Goal: Participate in discussion: Engage in conversation with other users on a specific topic

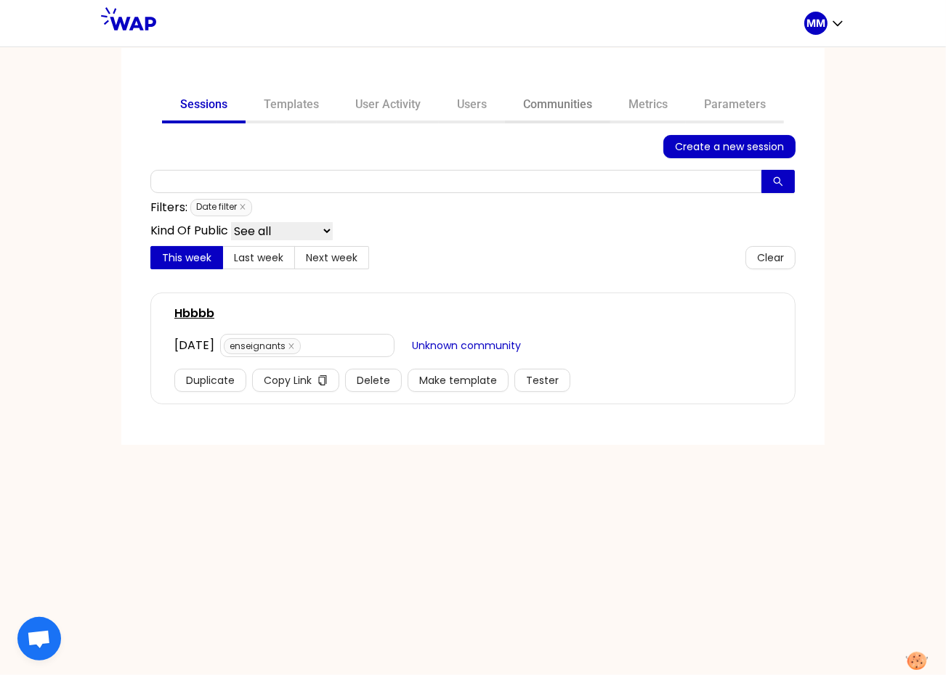
click at [588, 103] on link "Communities" at bounding box center [557, 106] width 105 height 35
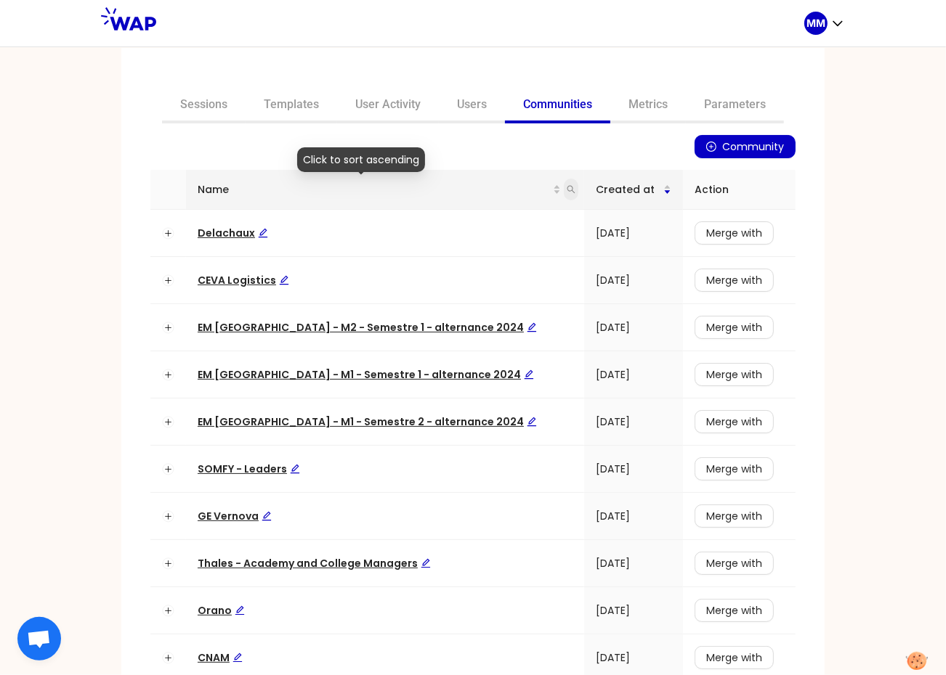
click at [566, 189] on icon "search" at bounding box center [570, 189] width 9 height 9
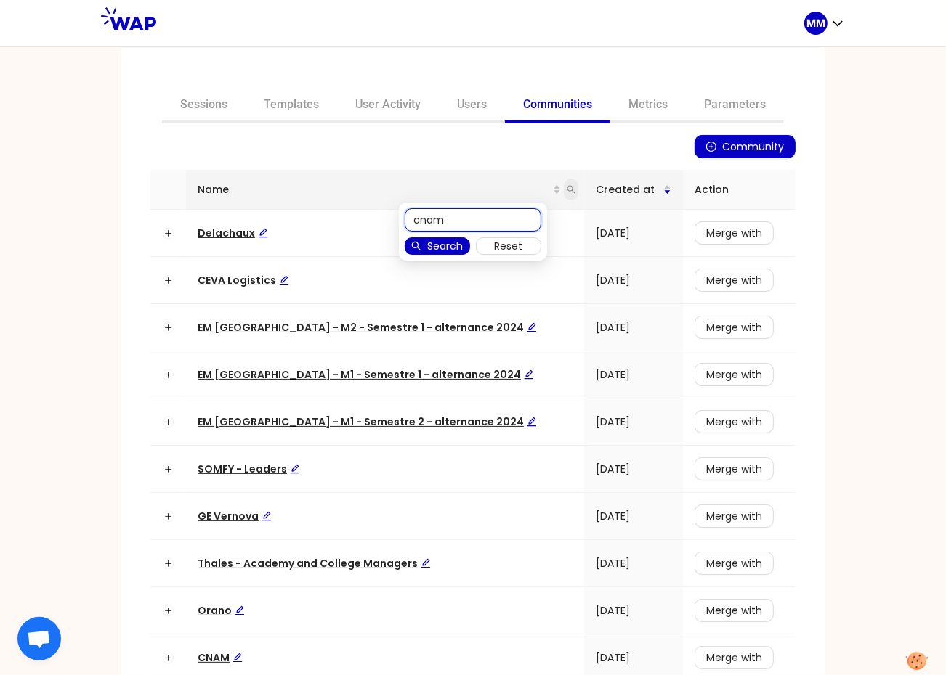
type input "cnam"
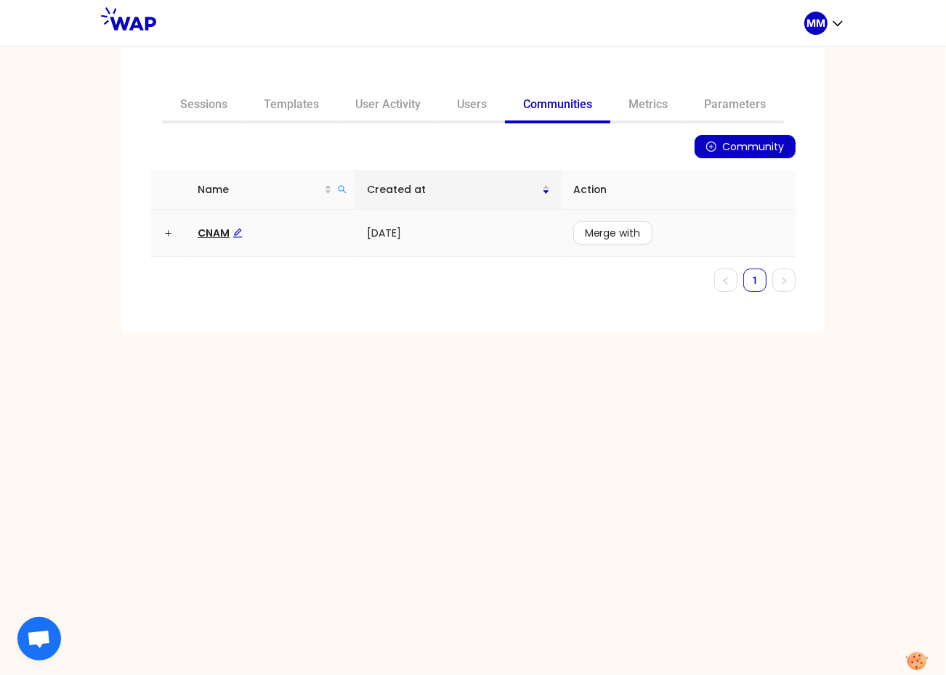
click at [215, 232] on span "CNAM" at bounding box center [220, 233] width 45 height 15
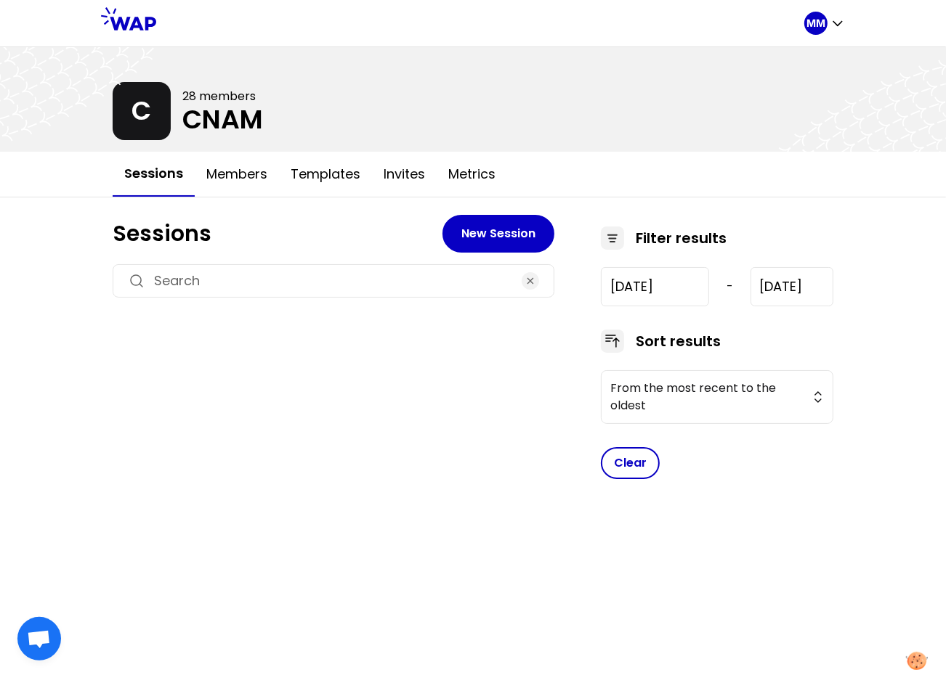
type input "[DATE]"
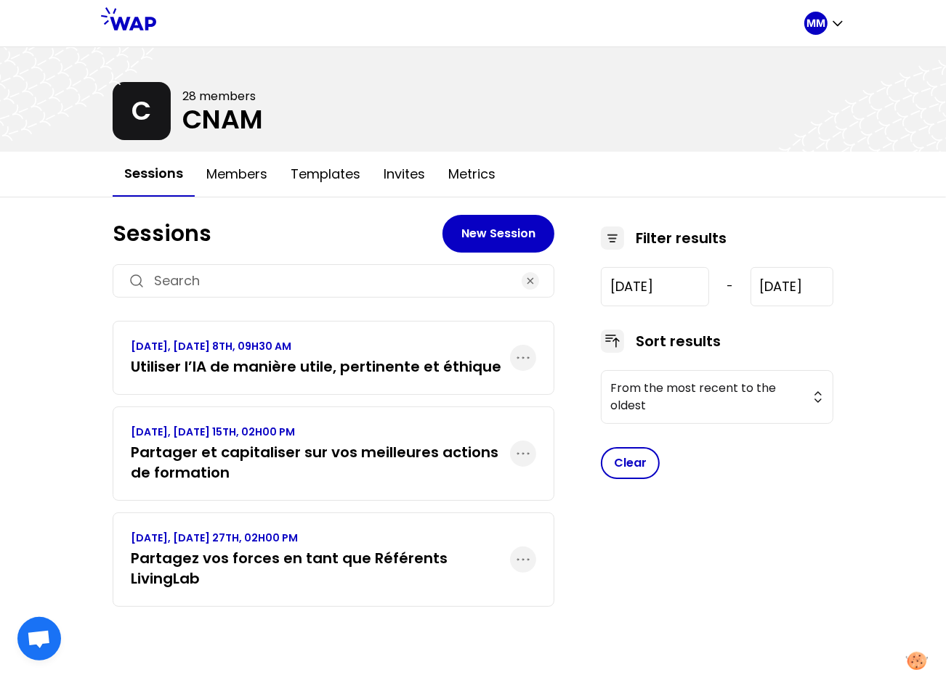
click at [278, 460] on h3 "Partager et capitaliser sur vos meilleures actions de formation" at bounding box center [320, 462] width 379 height 41
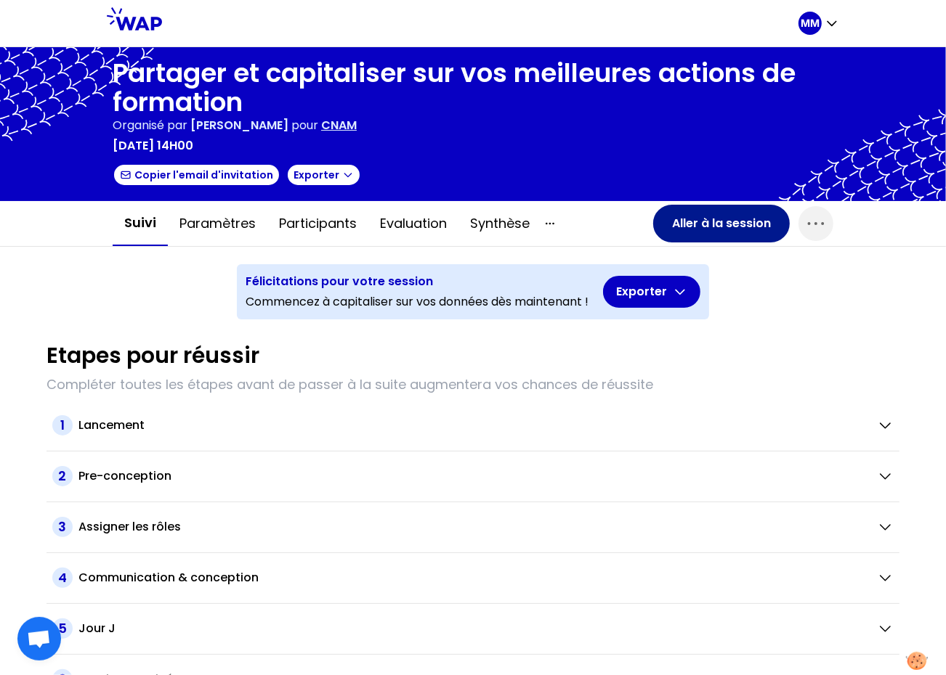
click at [694, 224] on button "Aller à la session" at bounding box center [721, 224] width 137 height 38
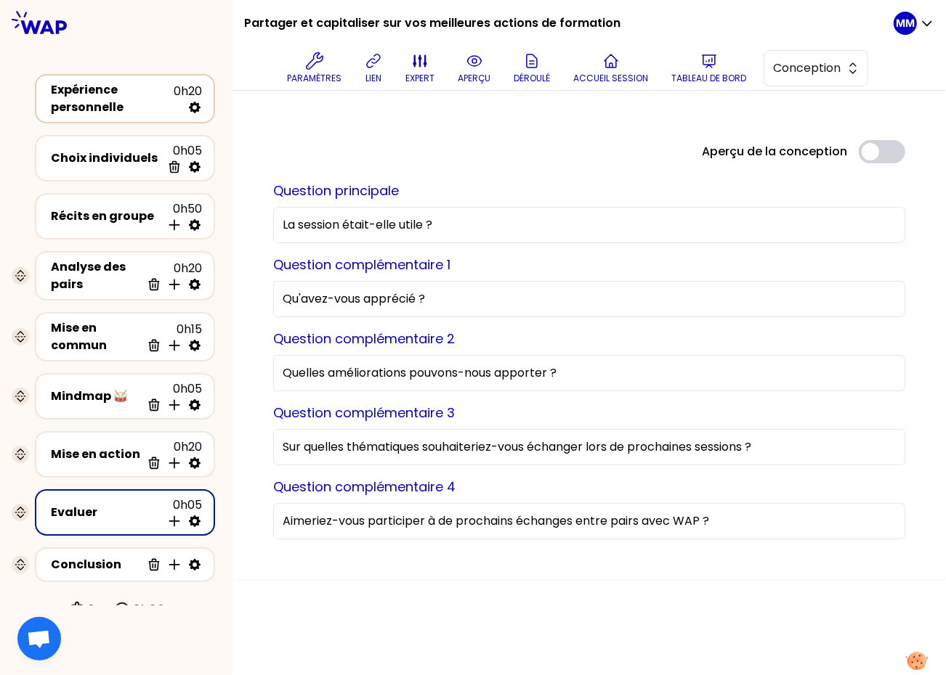
click at [99, 107] on div "Expérience personnelle" at bounding box center [112, 98] width 123 height 35
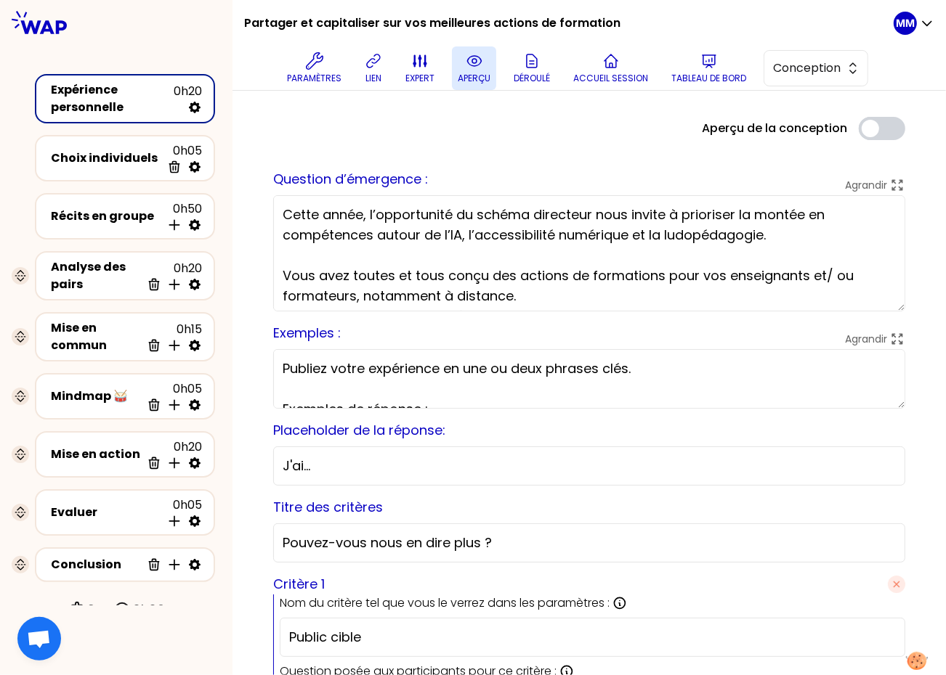
click at [472, 69] on icon at bounding box center [474, 60] width 17 height 17
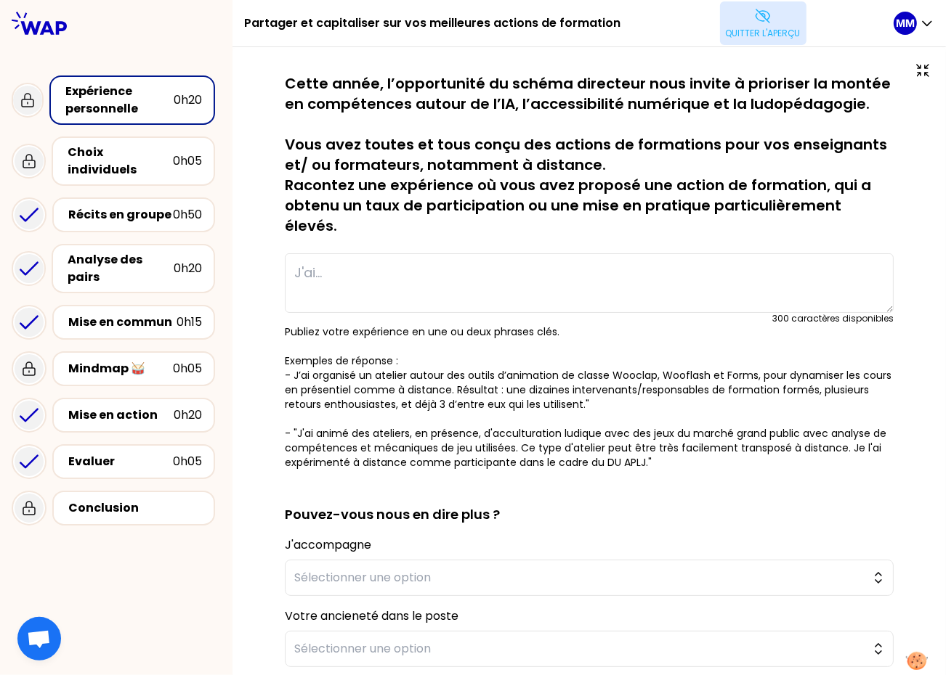
type textarea "J'ai mis en place une formation 100% à distance au 2nd semestre 2023-24 intitul…"
